Goal: Book appointment/travel/reservation

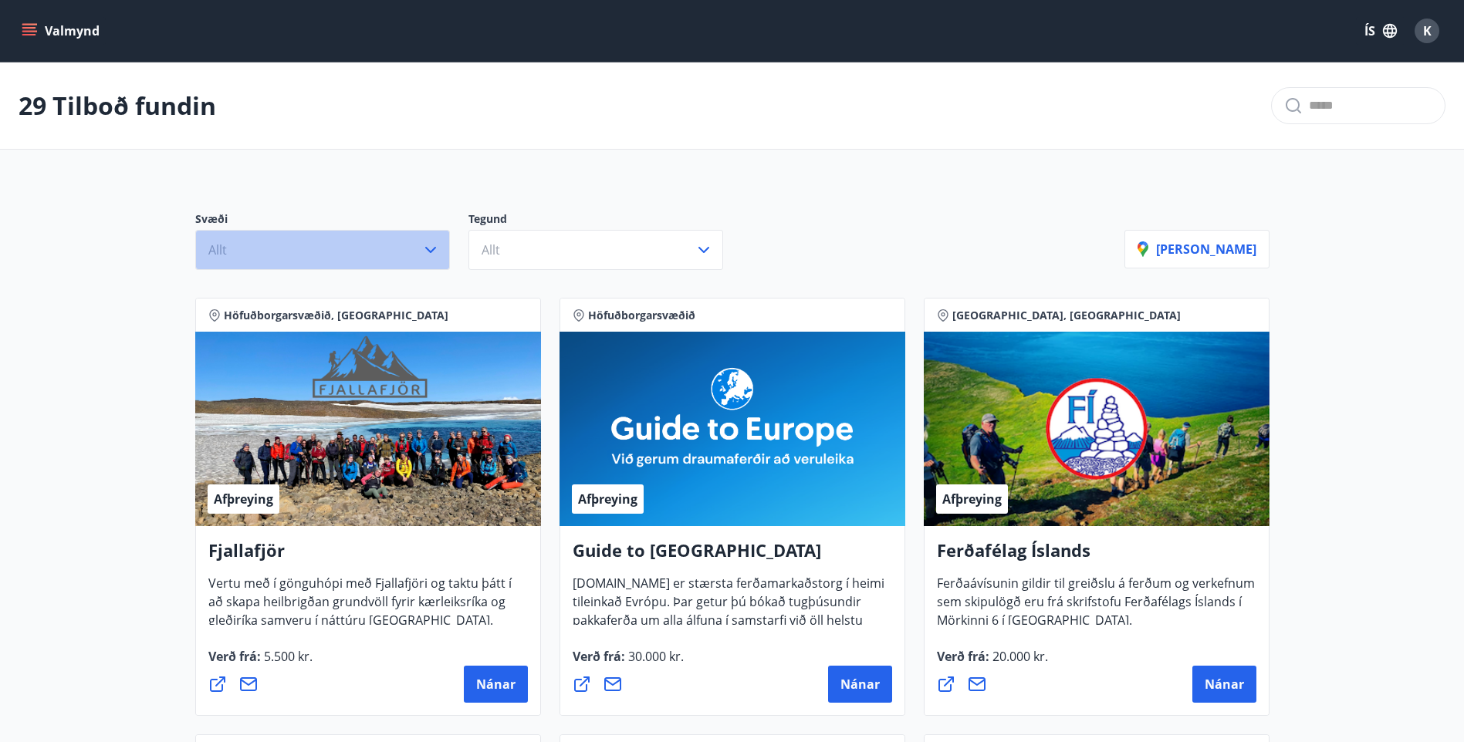
click at [354, 242] on button "Allt" at bounding box center [322, 250] width 255 height 40
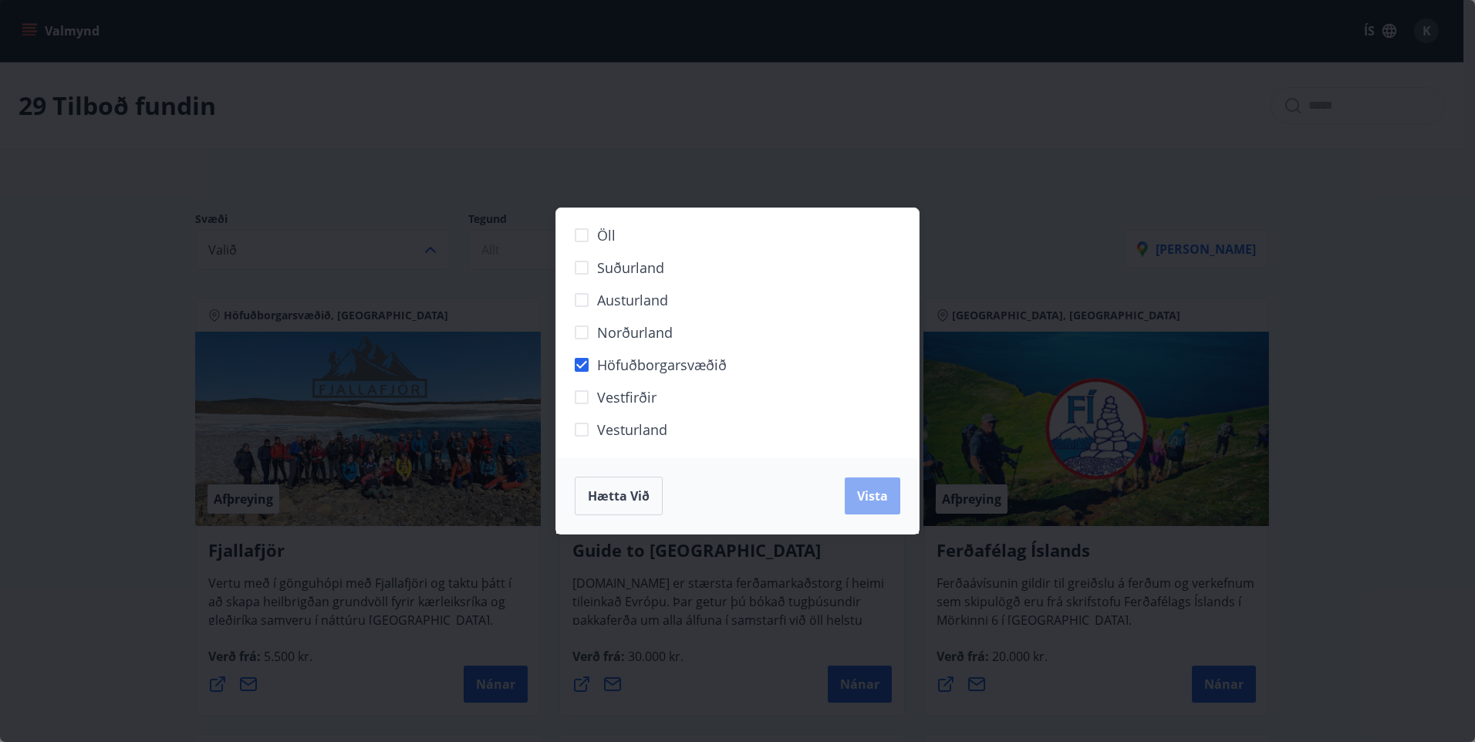
click at [880, 503] on span "Vista" at bounding box center [872, 496] width 31 height 17
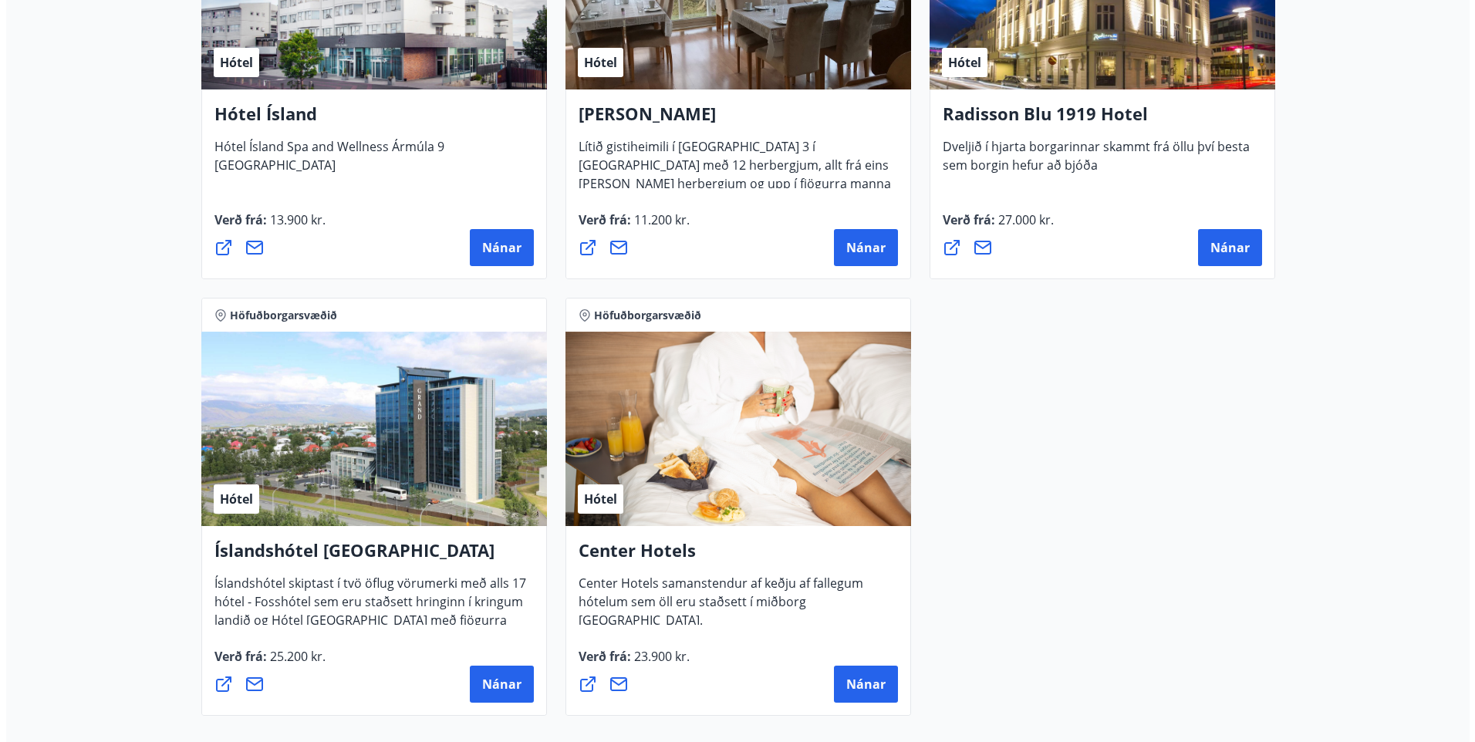
scroll to position [1157, 0]
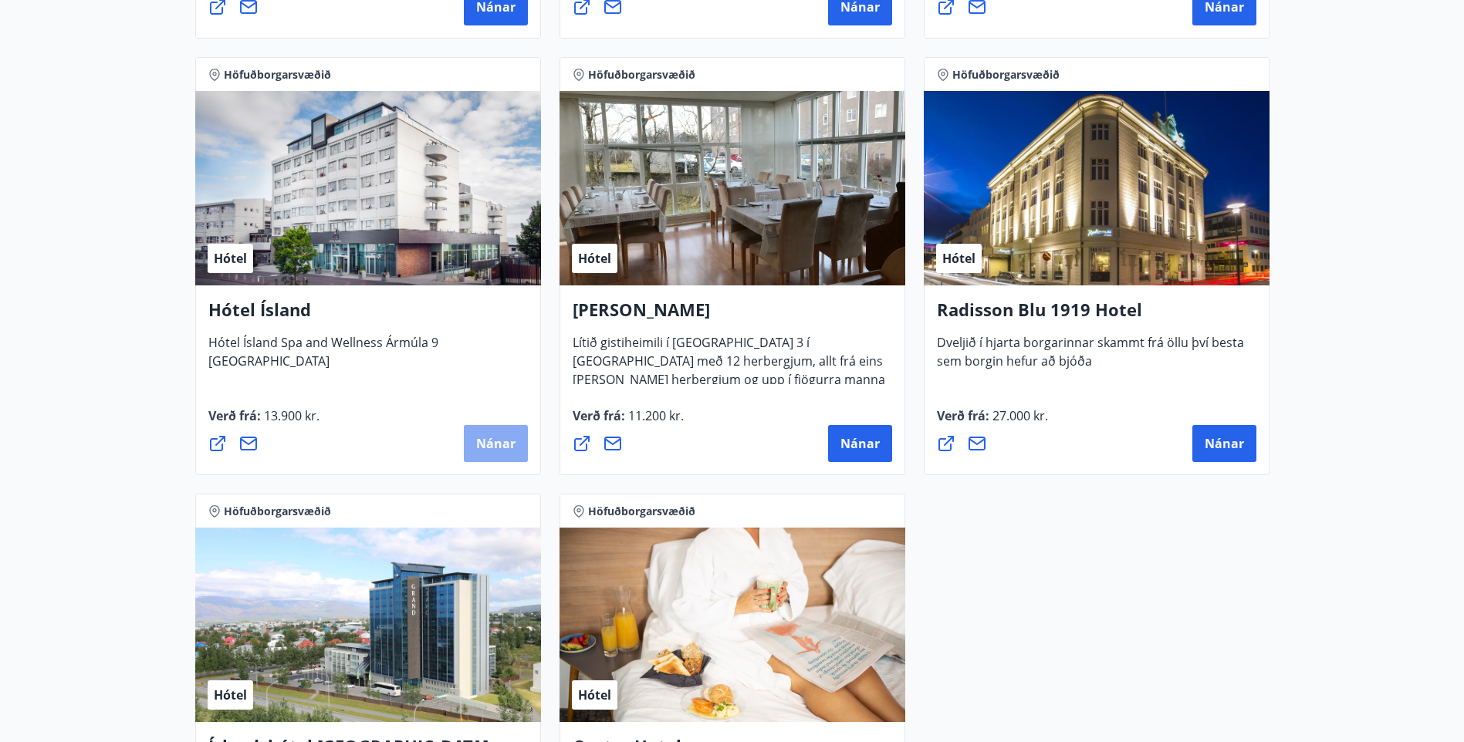
click at [478, 438] on span "Nánar" at bounding box center [495, 443] width 39 height 17
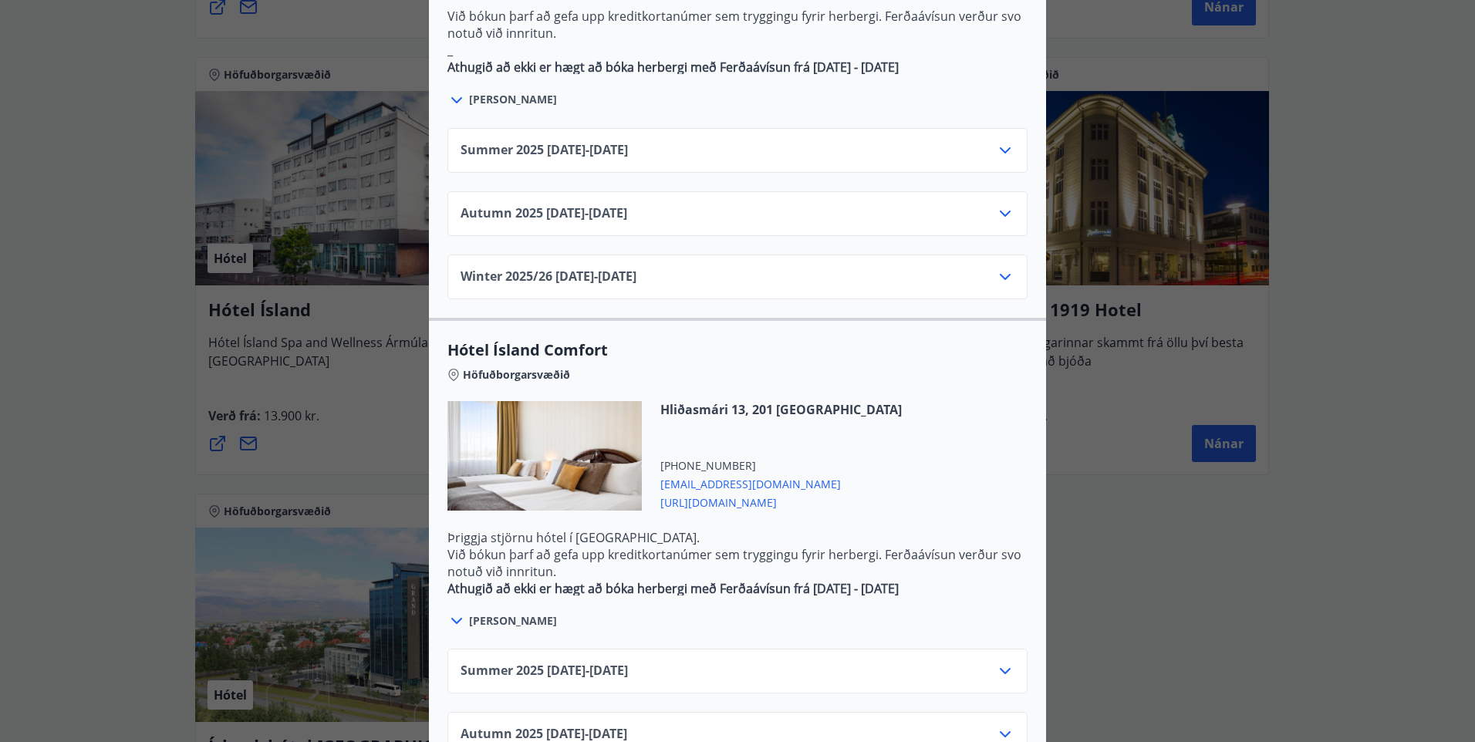
scroll to position [772, 0]
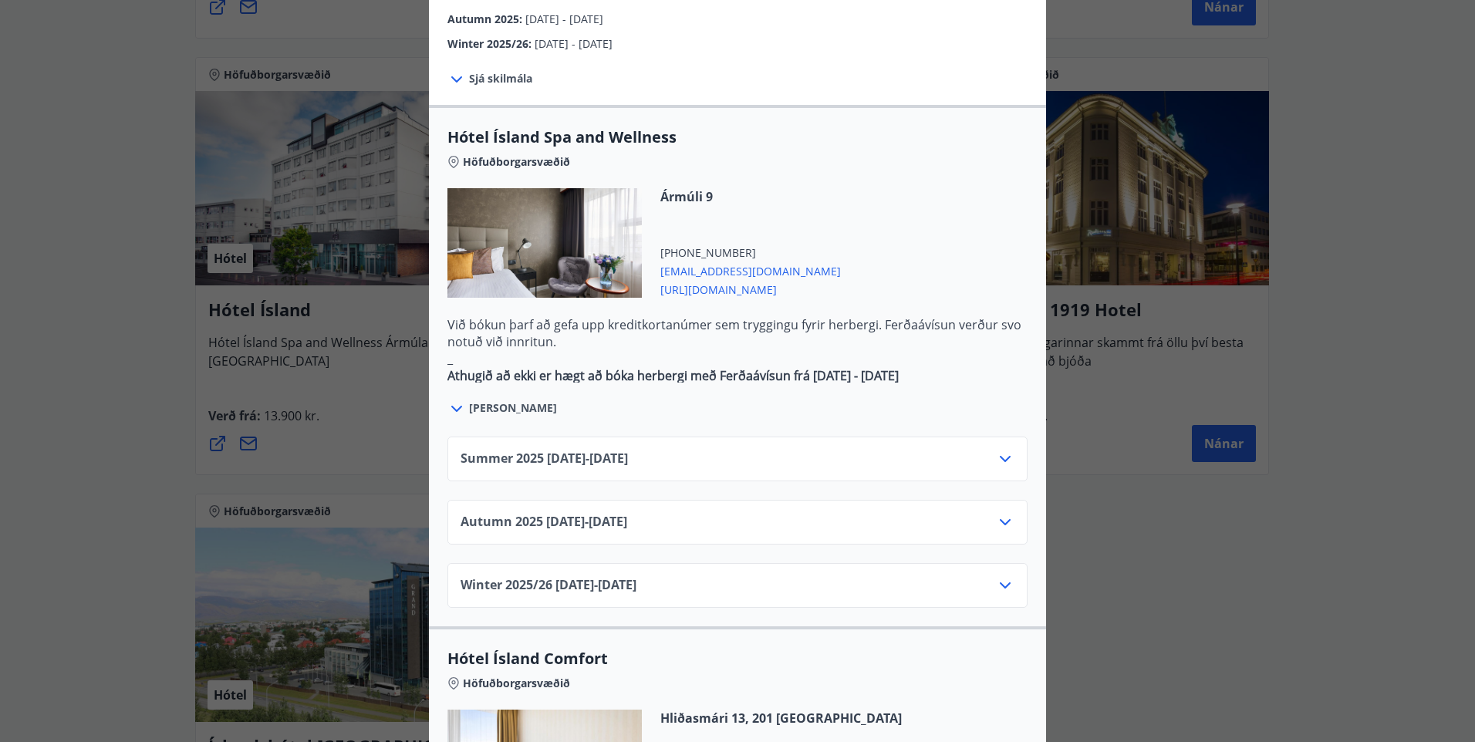
click at [620, 513] on span "Autumn [PHONE_NUMBER][DATE] - [DATE]" at bounding box center [544, 522] width 167 height 19
click at [987, 513] on div "Autumn [PHONE_NUMBER][DATE] - [DATE]" at bounding box center [738, 528] width 554 height 31
click at [996, 513] on icon at bounding box center [1005, 522] width 19 height 19
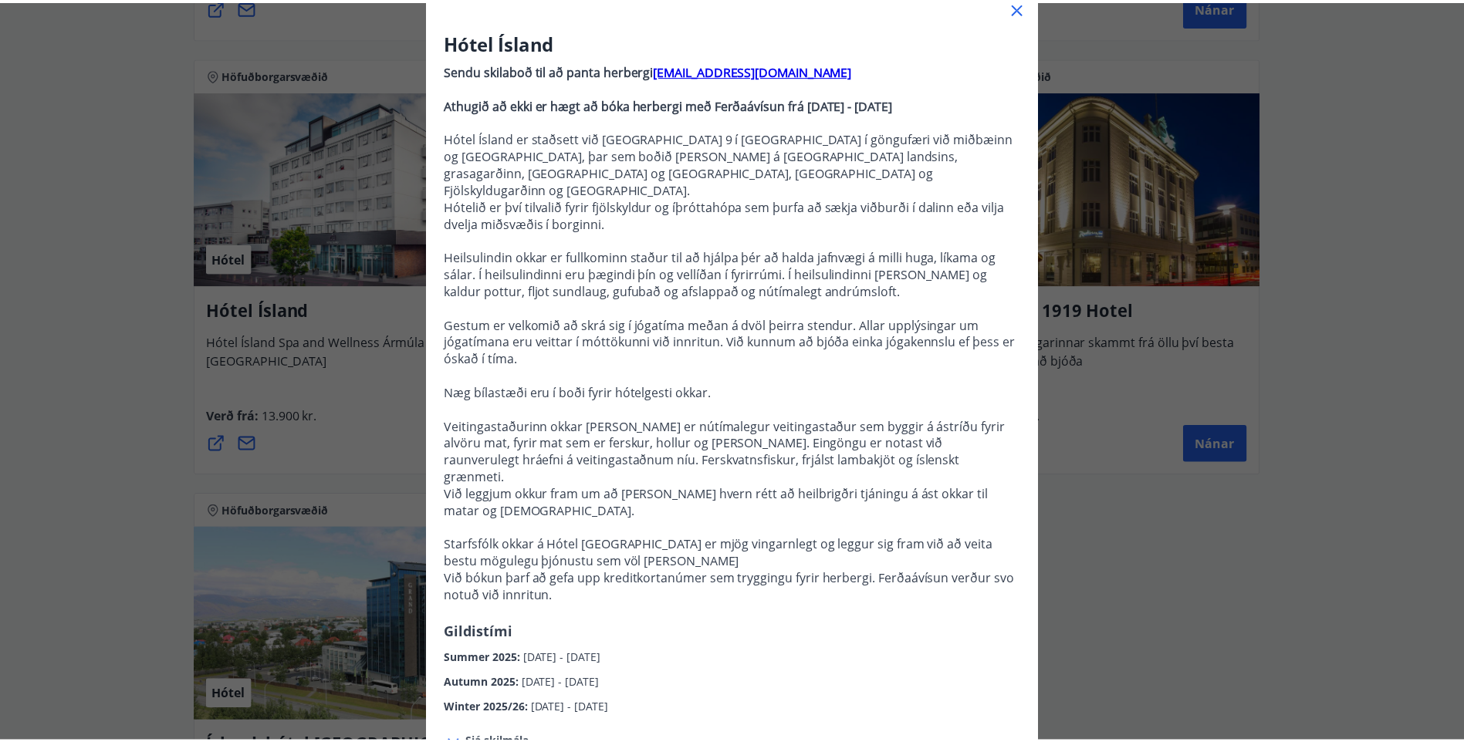
scroll to position [0, 0]
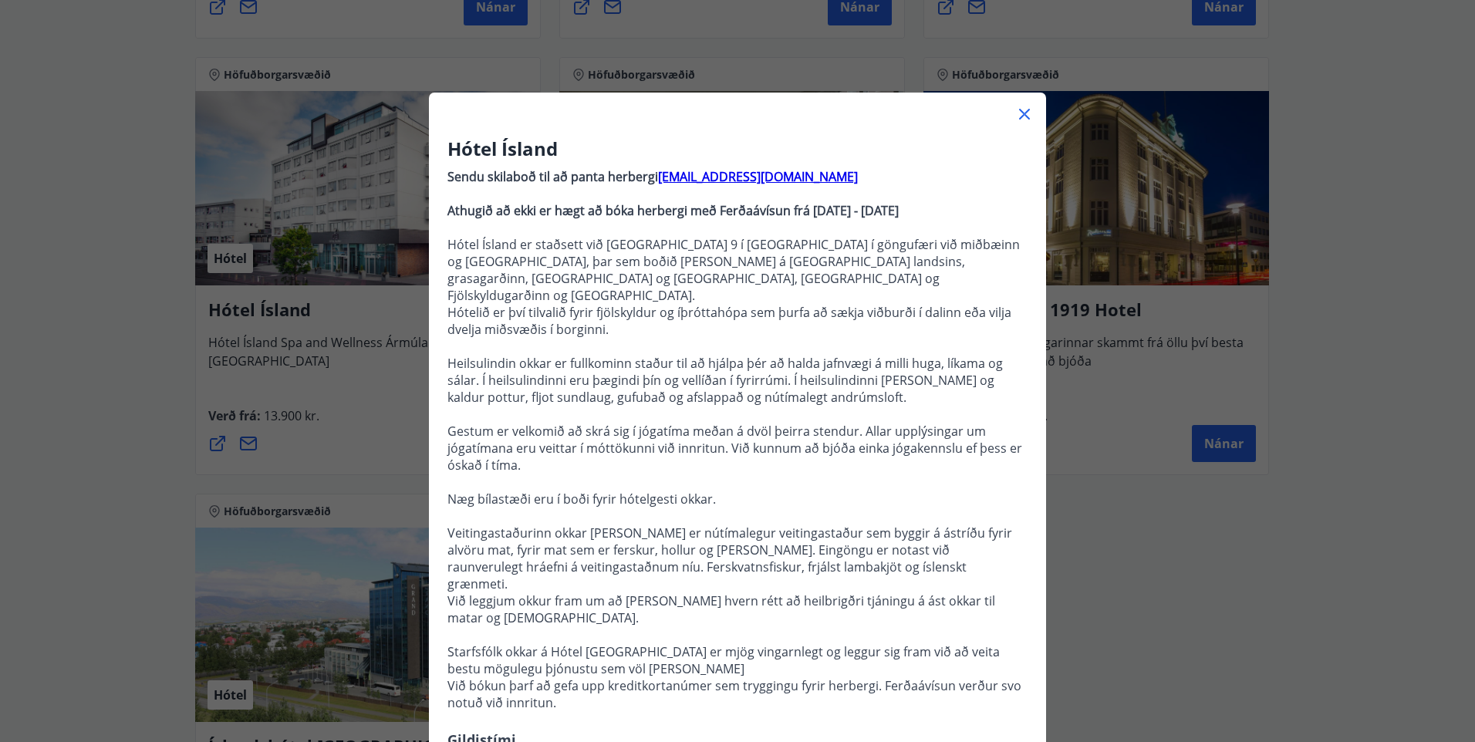
click at [1016, 107] on icon at bounding box center [1024, 114] width 19 height 19
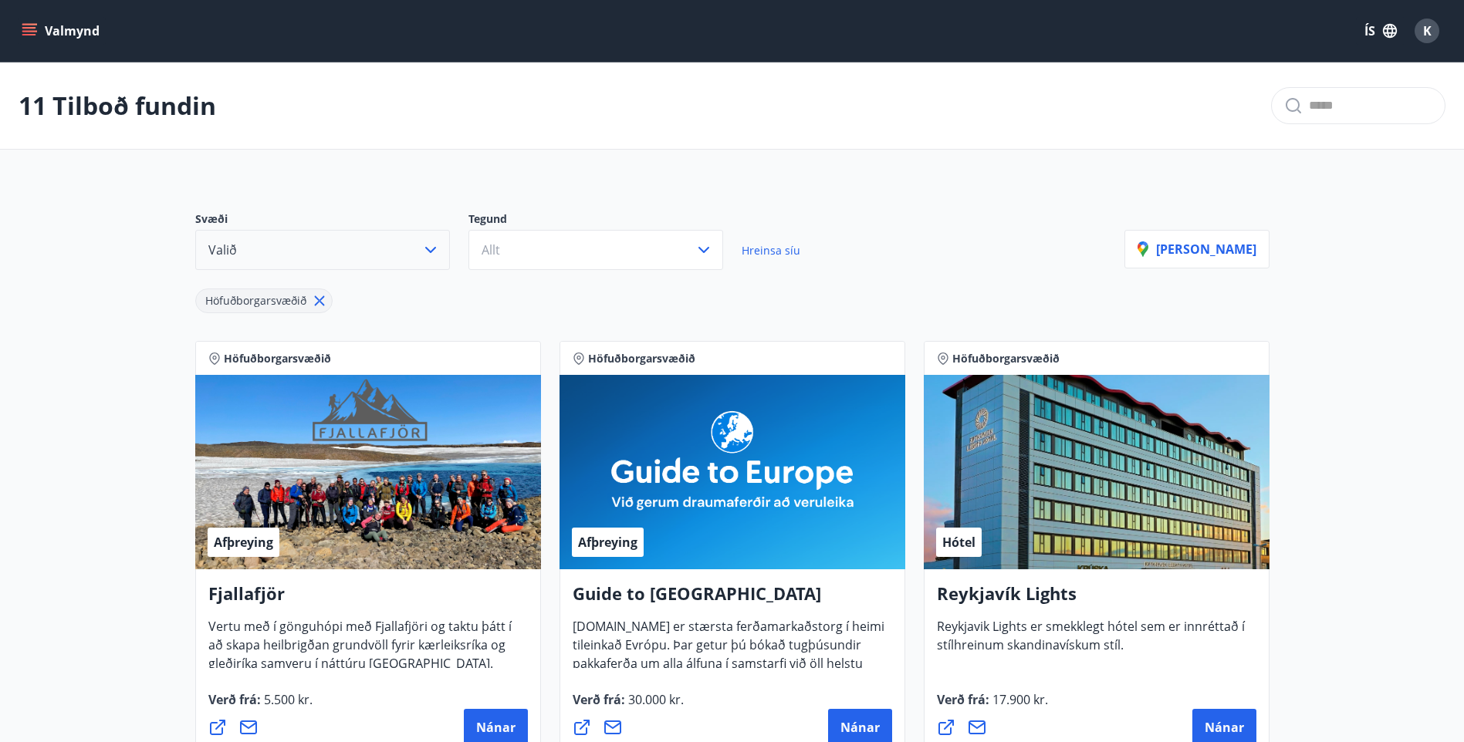
click at [370, 262] on button "Valið" at bounding box center [322, 250] width 255 height 40
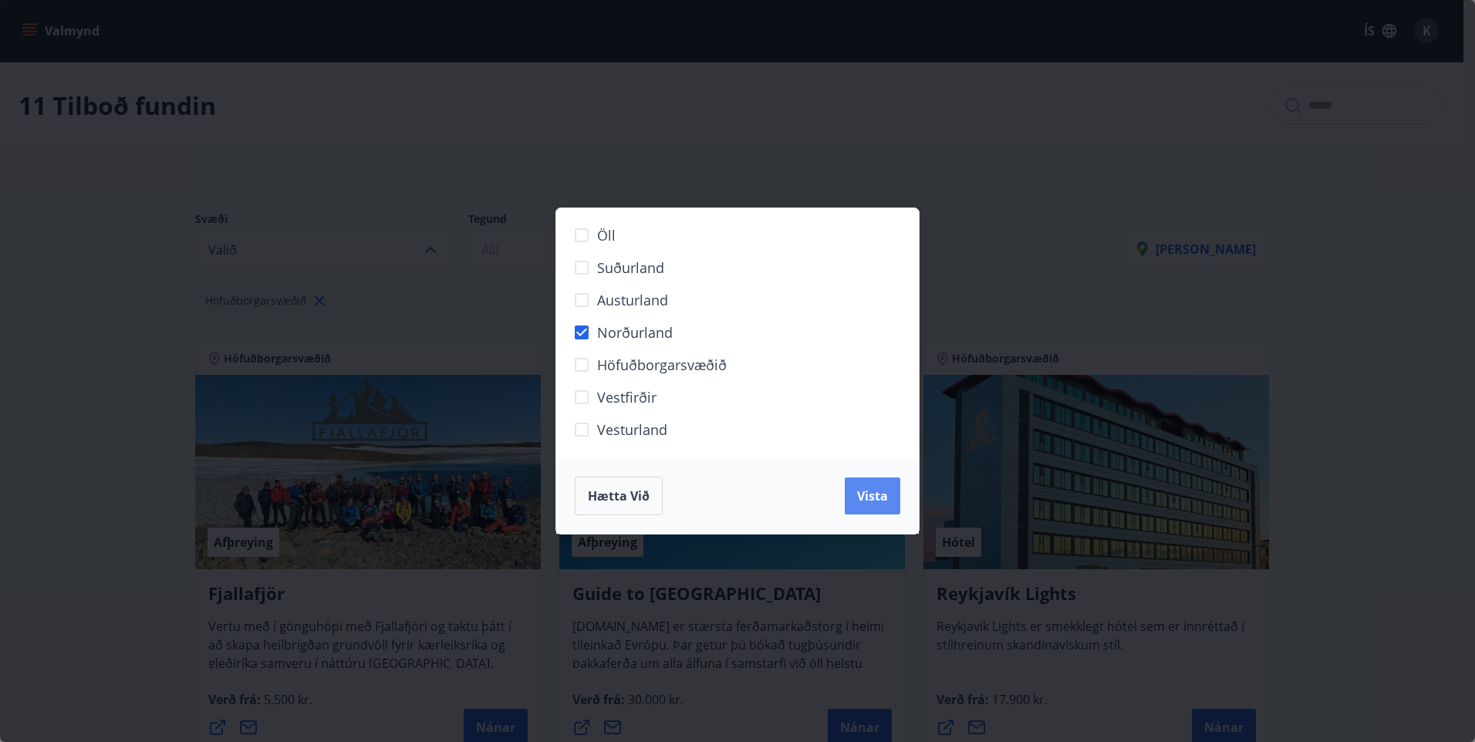
click at [876, 492] on span "Vista" at bounding box center [872, 496] width 31 height 17
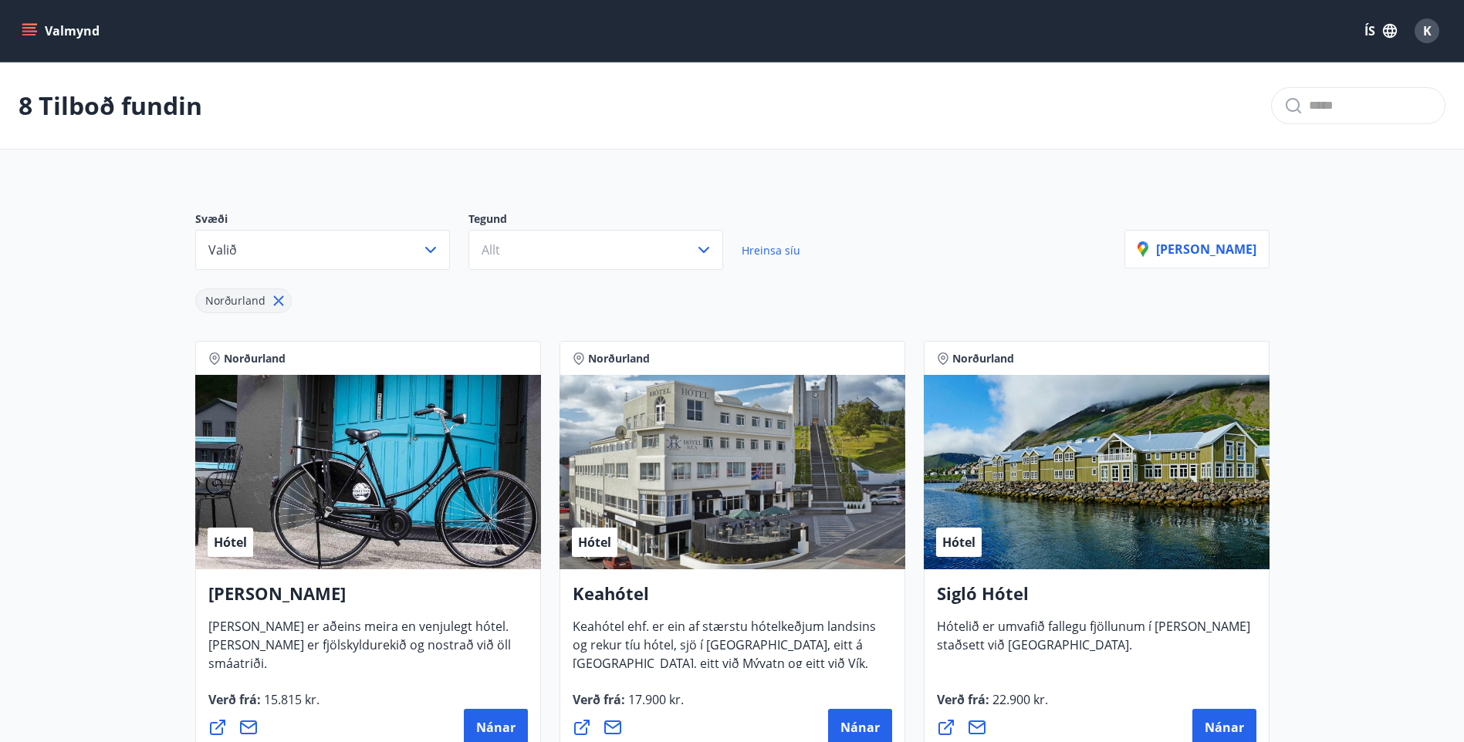
click at [26, 33] on icon "menu" at bounding box center [29, 30] width 15 height 15
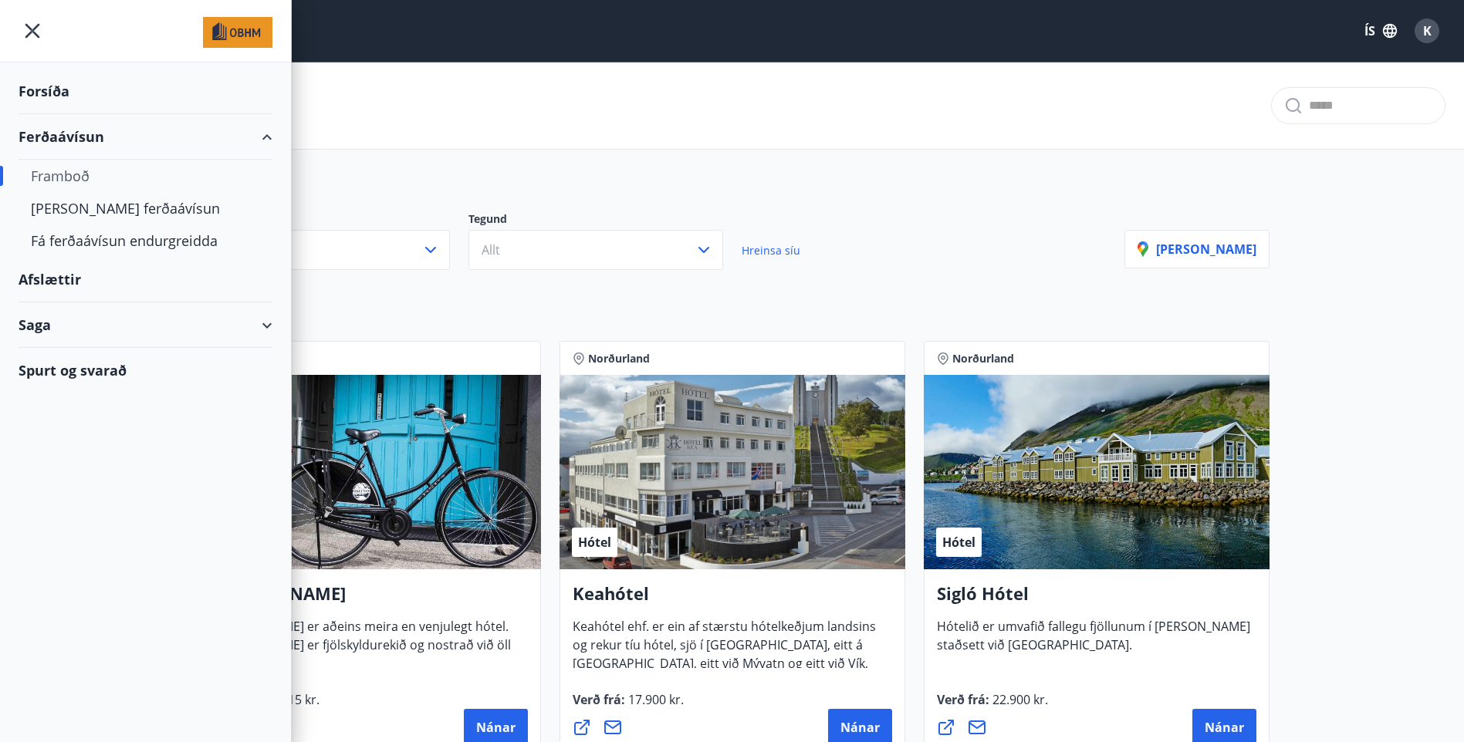
click at [48, 100] on div "Forsíða" at bounding box center [146, 92] width 254 height 46
